Goal: Use online tool/utility: Utilize a website feature to perform a specific function

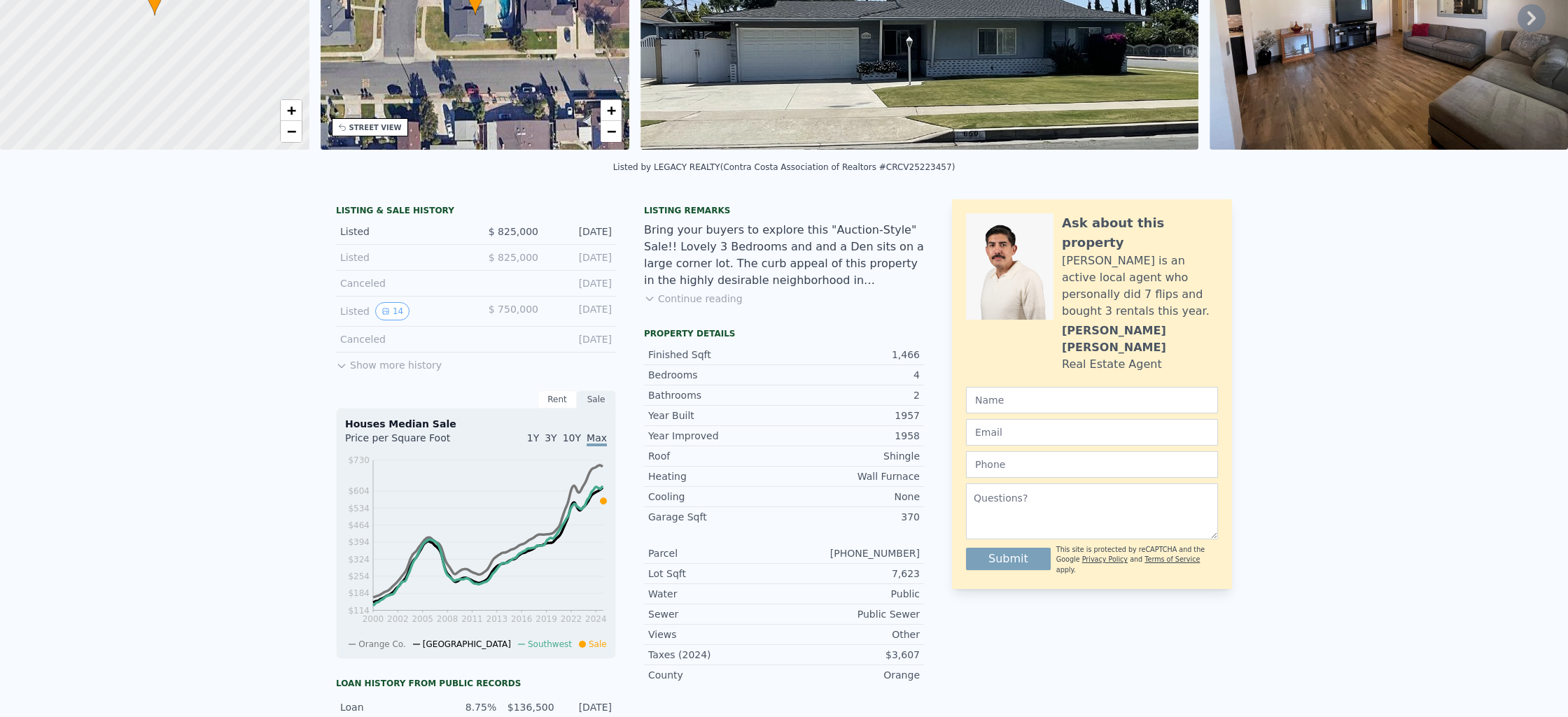
scroll to position [5, 0]
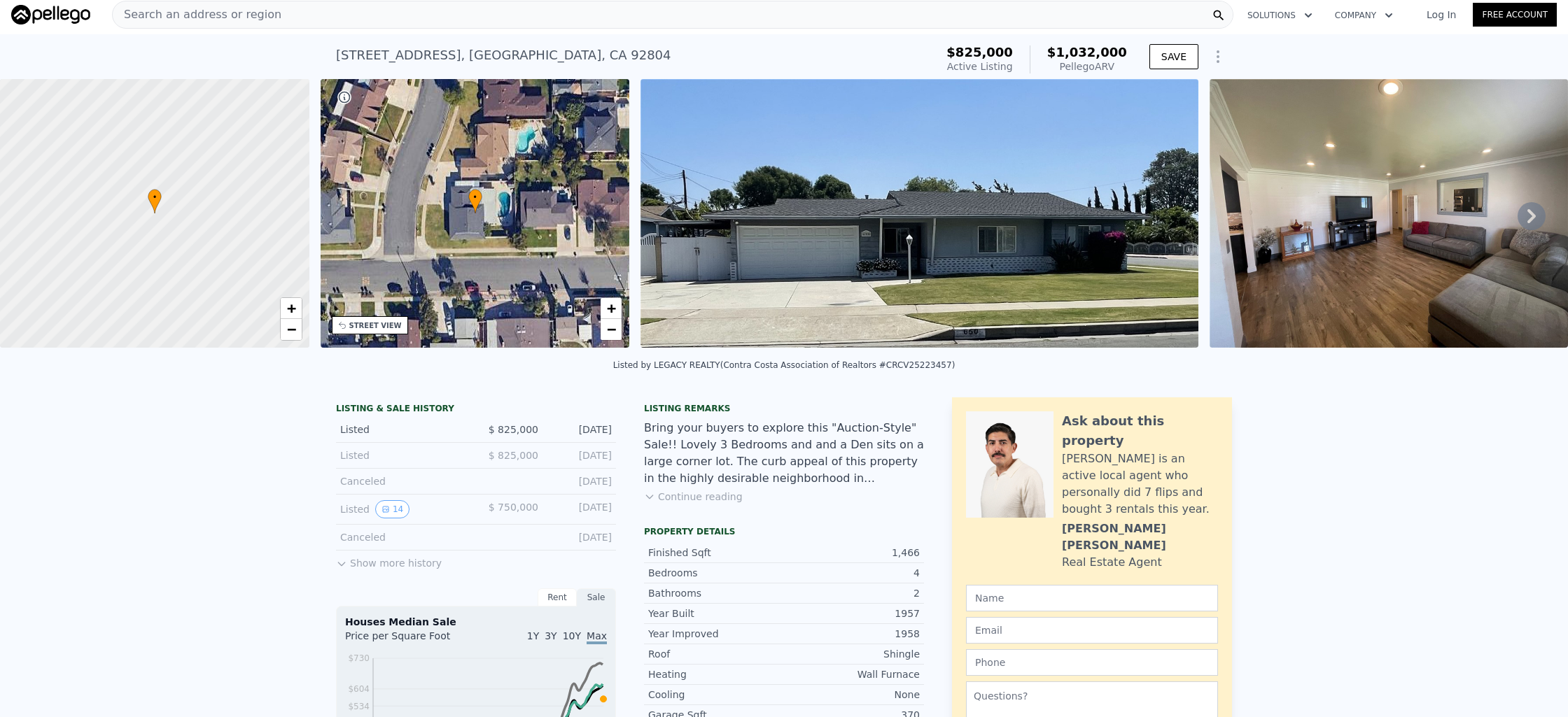
click at [1526, 226] on icon at bounding box center [1531, 216] width 28 height 28
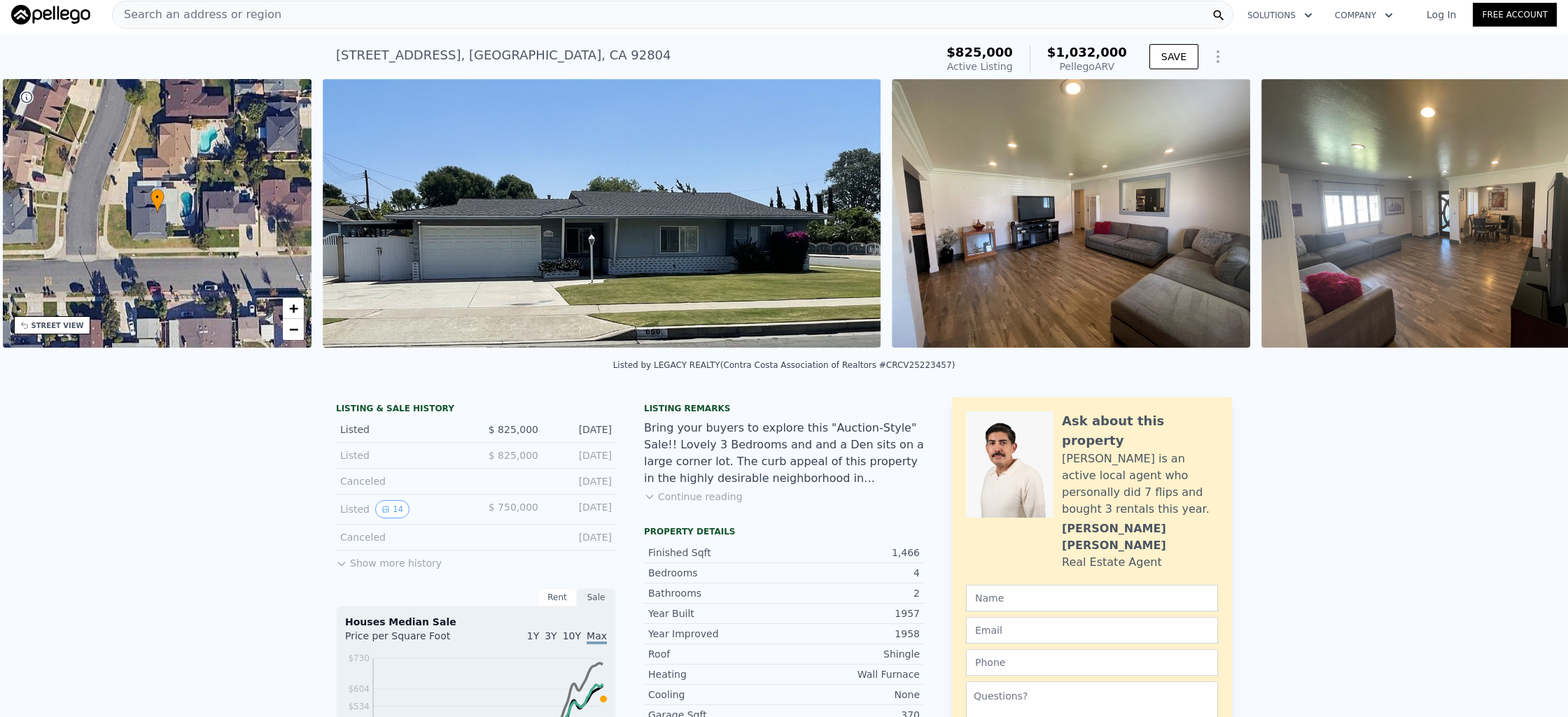
click at [1526, 226] on img at bounding box center [1441, 213] width 359 height 268
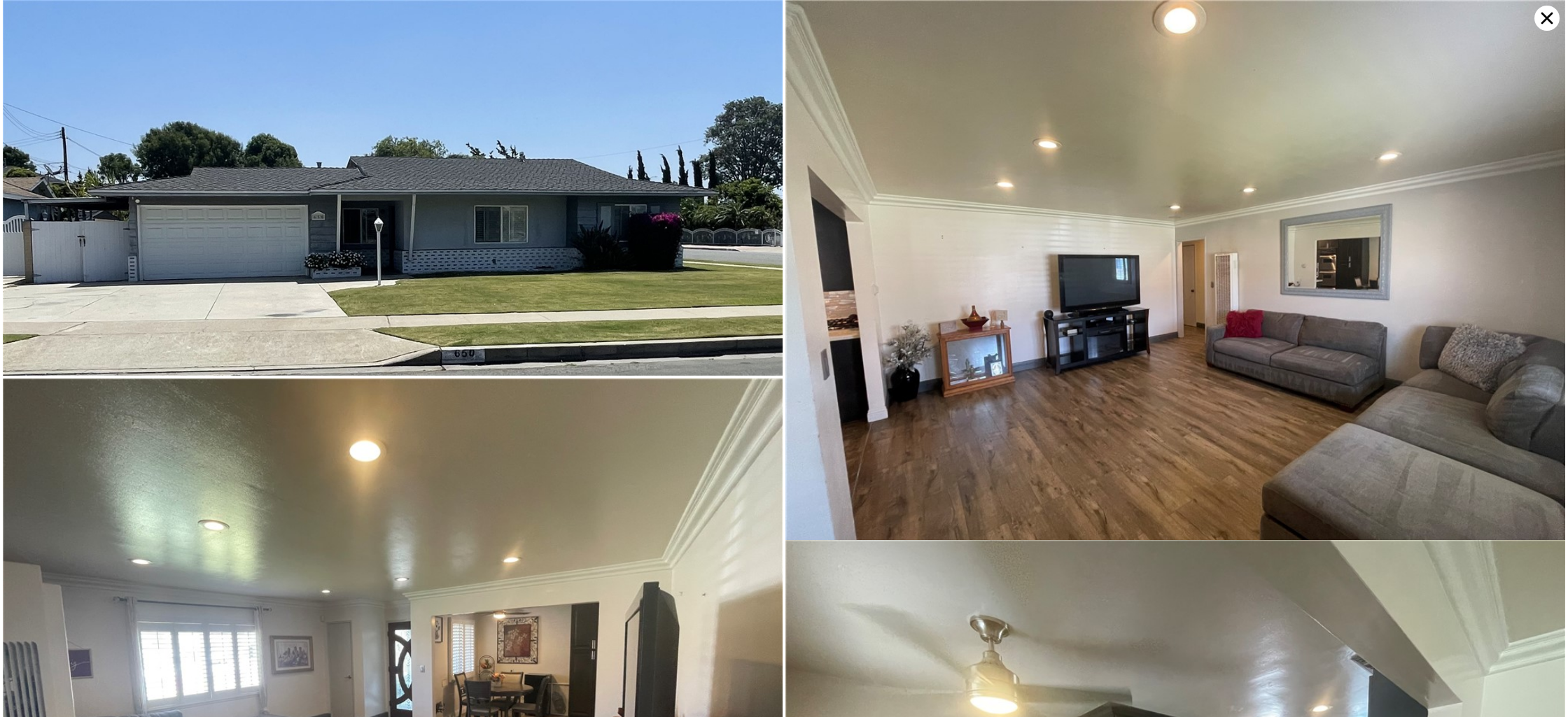
scroll to position [0, 326]
click at [1548, 13] on icon at bounding box center [1547, 17] width 25 height 25
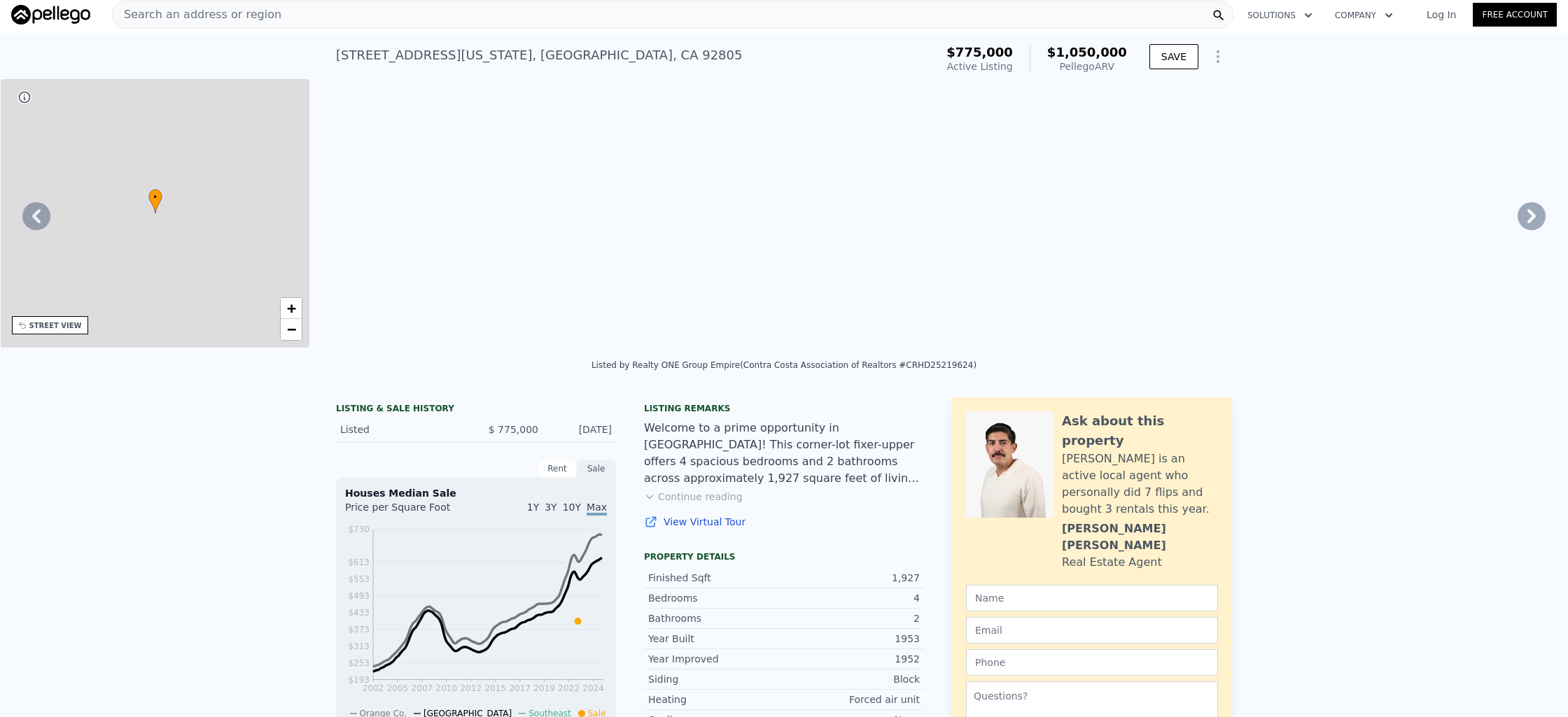
type input "6"
type input "3"
type input "1464"
type input "2227"
type input "5084"
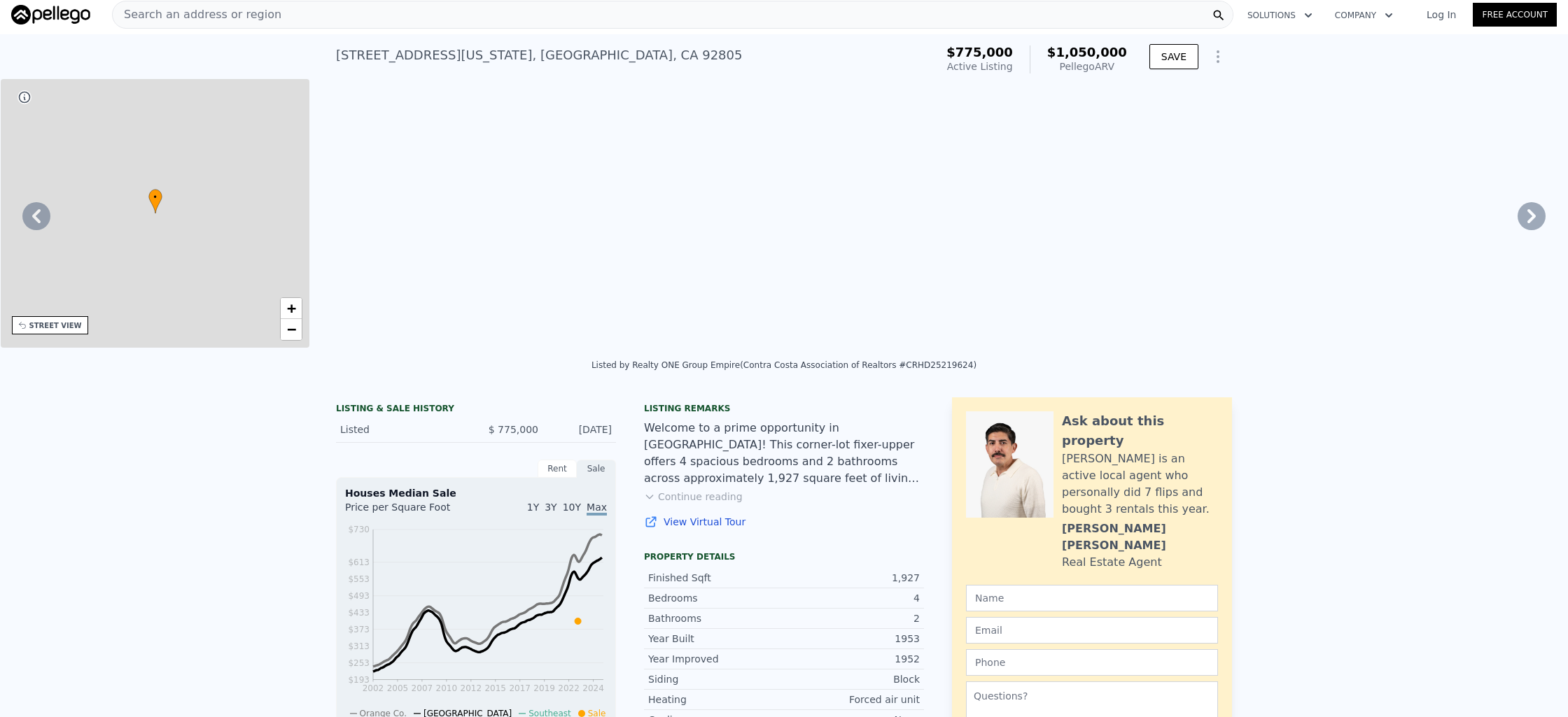
type input "7917"
type input "$ 1,050,000"
type input "7"
type input "$ 158,370"
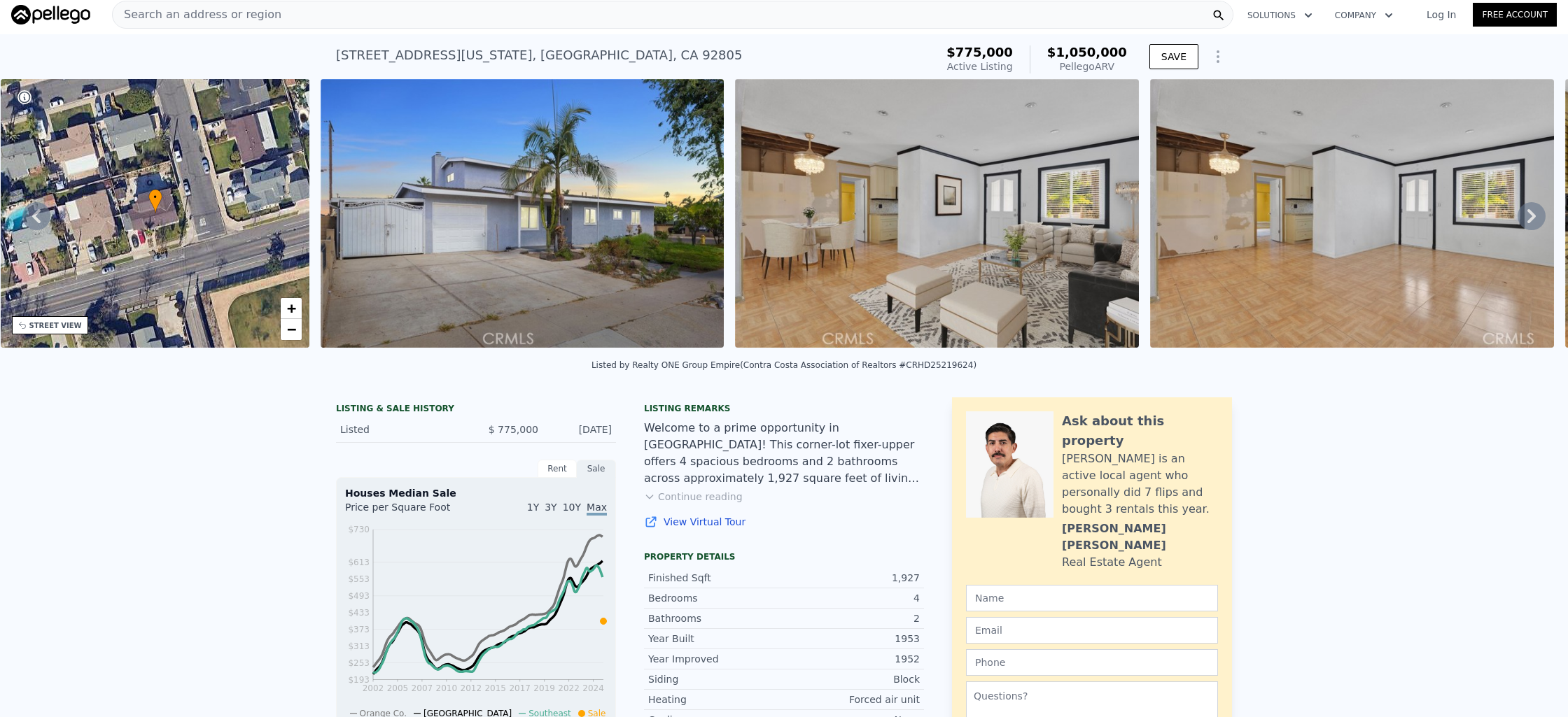
click at [1541, 218] on img at bounding box center [1352, 213] width 404 height 268
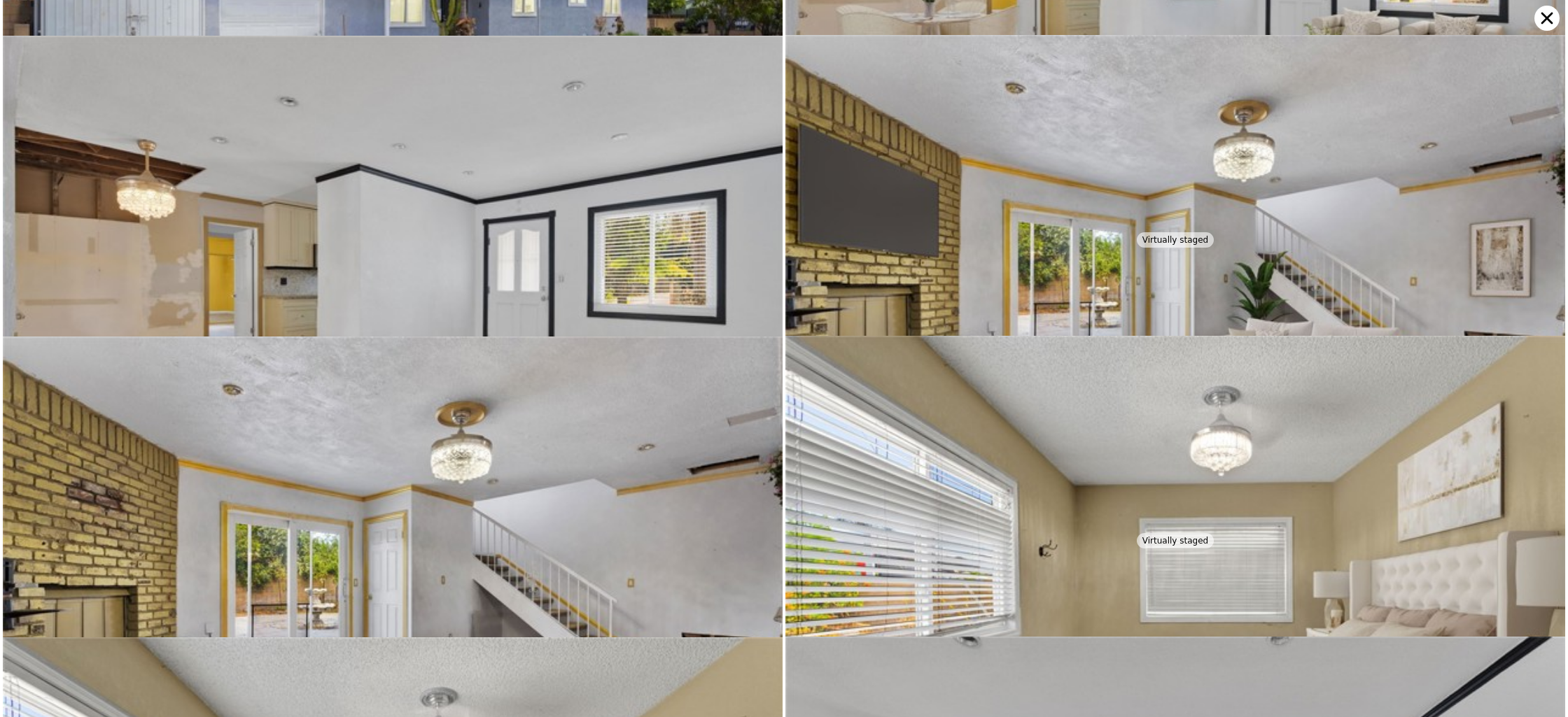
scroll to position [301, 0]
